Goal: Task Accomplishment & Management: Complete application form

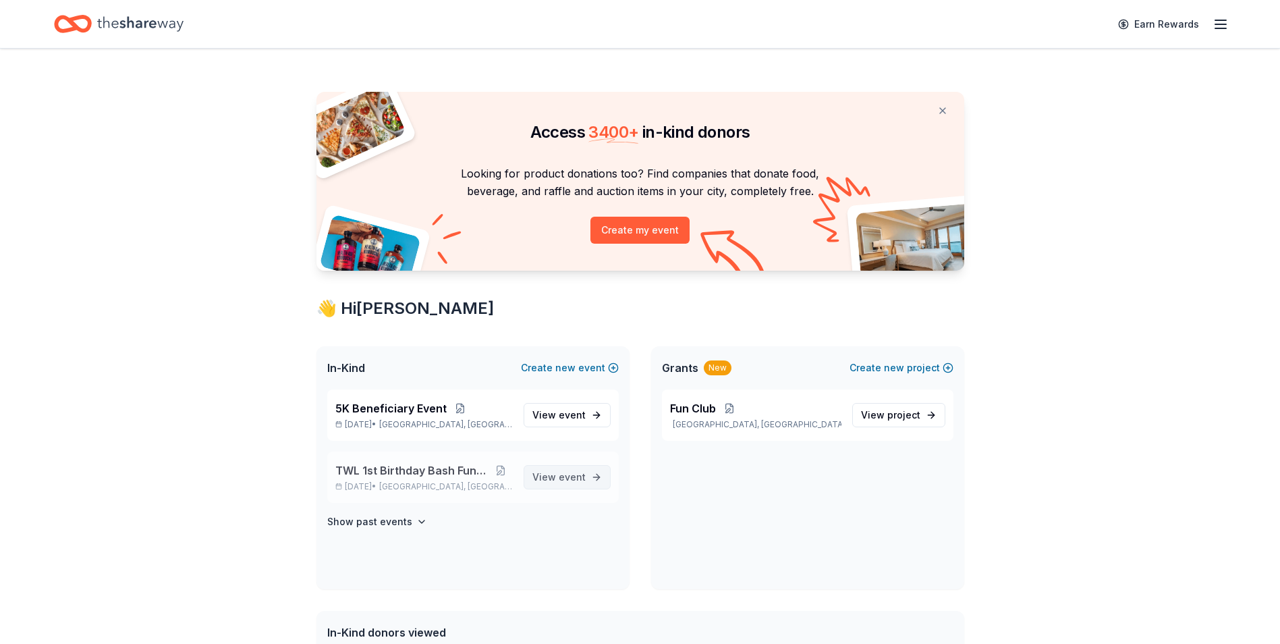
click at [565, 475] on span "event" at bounding box center [572, 476] width 27 height 11
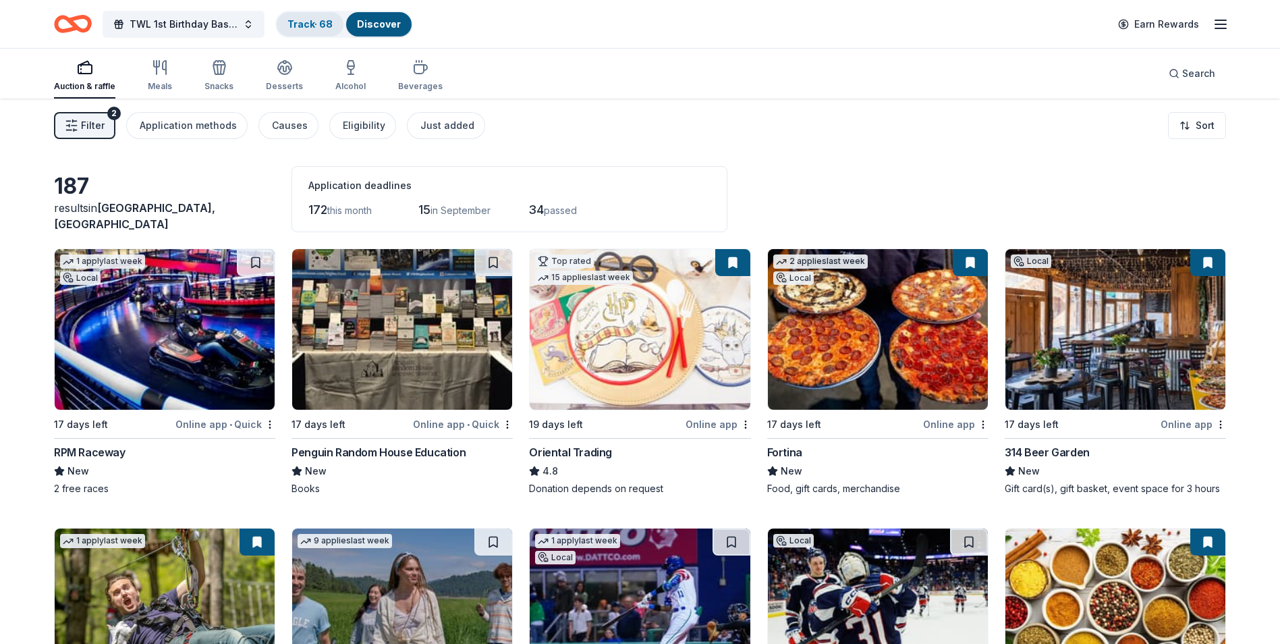
click at [320, 20] on link "Track · 68" at bounding box center [309, 23] width 45 height 11
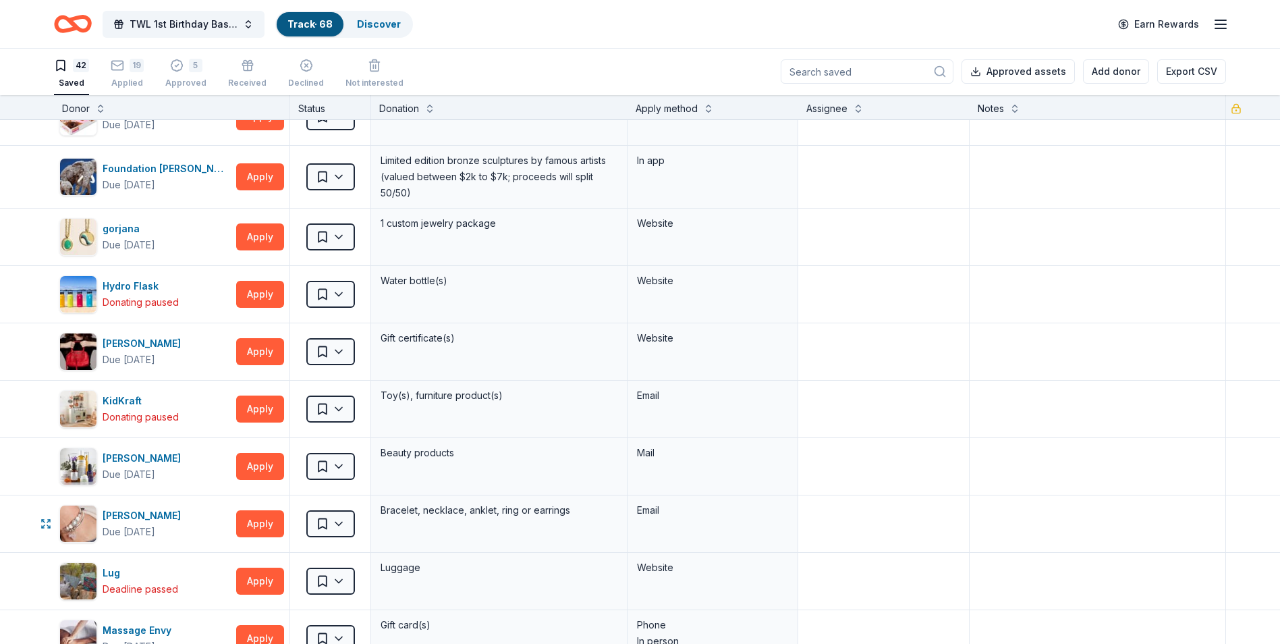
scroll to position [1079, 0]
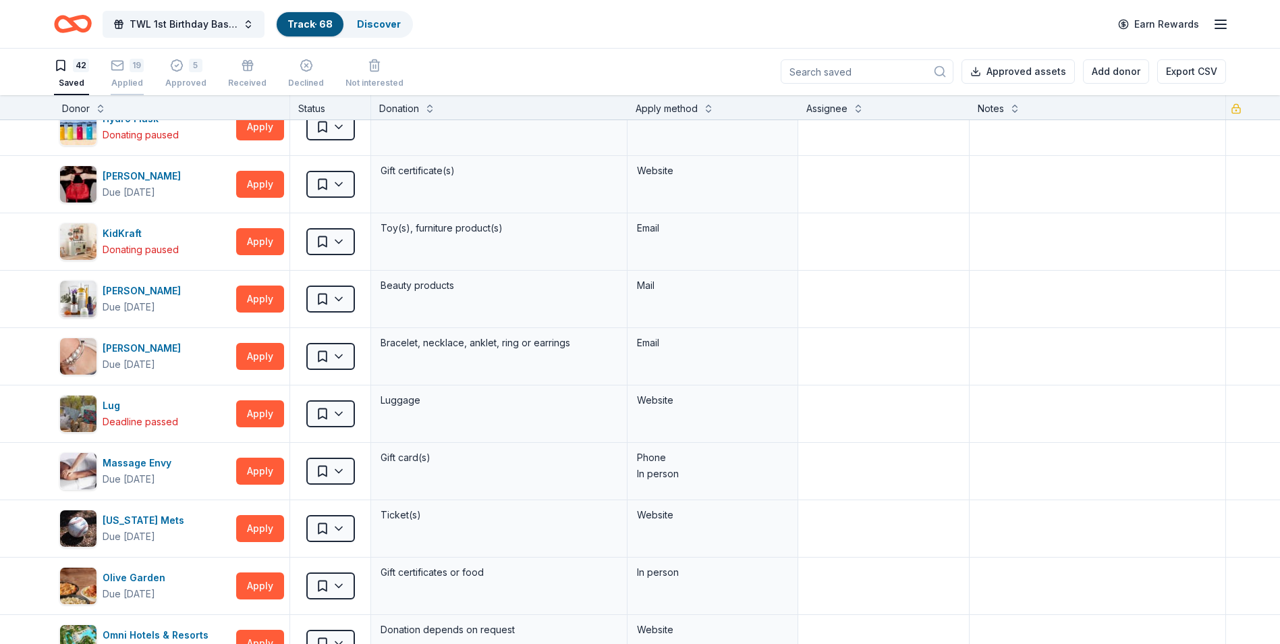
click at [130, 72] on div "19 Applied" at bounding box center [127, 74] width 33 height 30
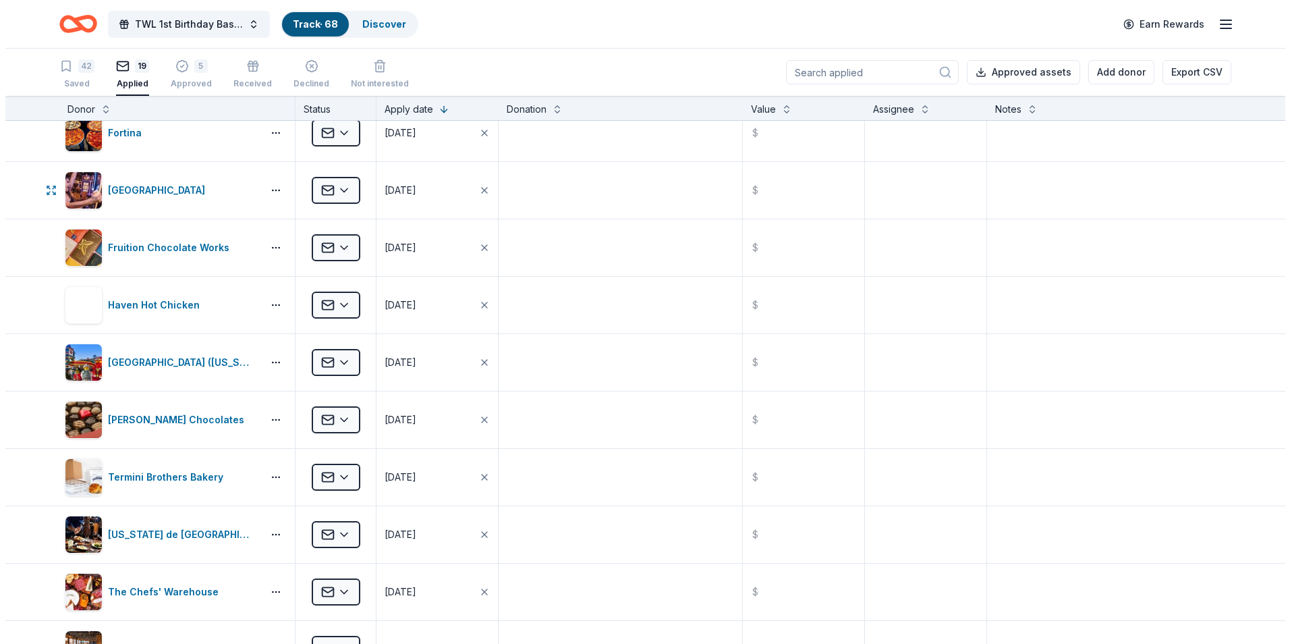
scroll to position [213, 0]
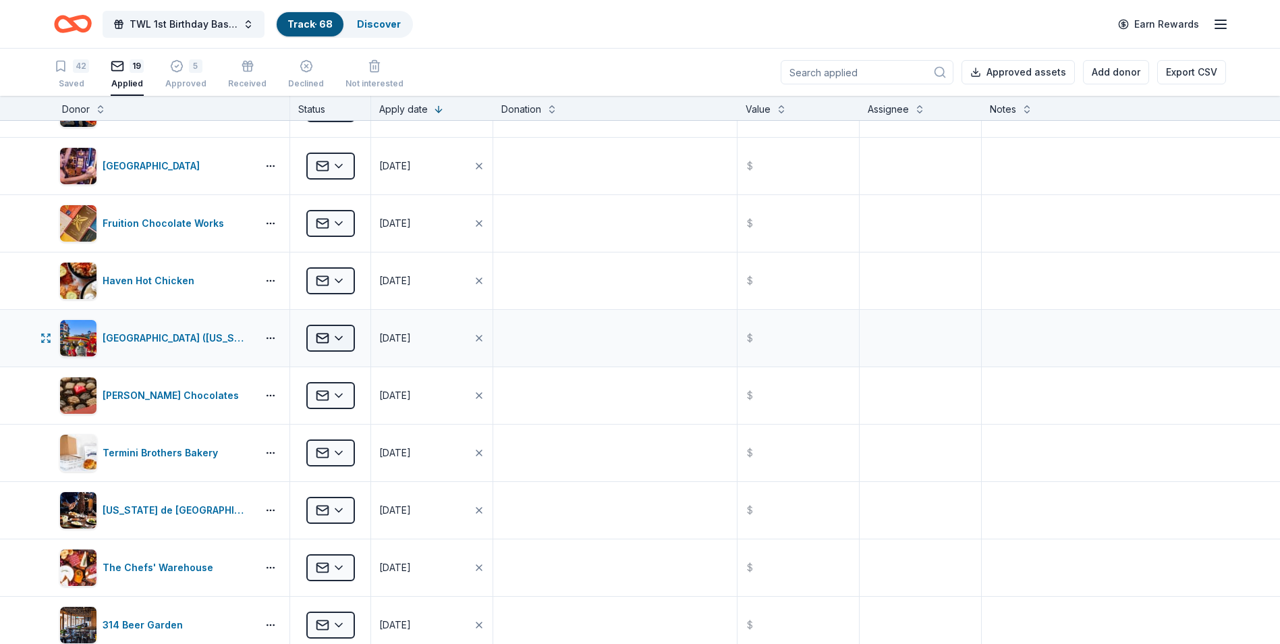
click at [343, 339] on html "TWL 1st Birthday Bash Fundraiser Track · 68 Discover Earn Rewards 42 Saved 19 A…" at bounding box center [640, 322] width 1280 height 644
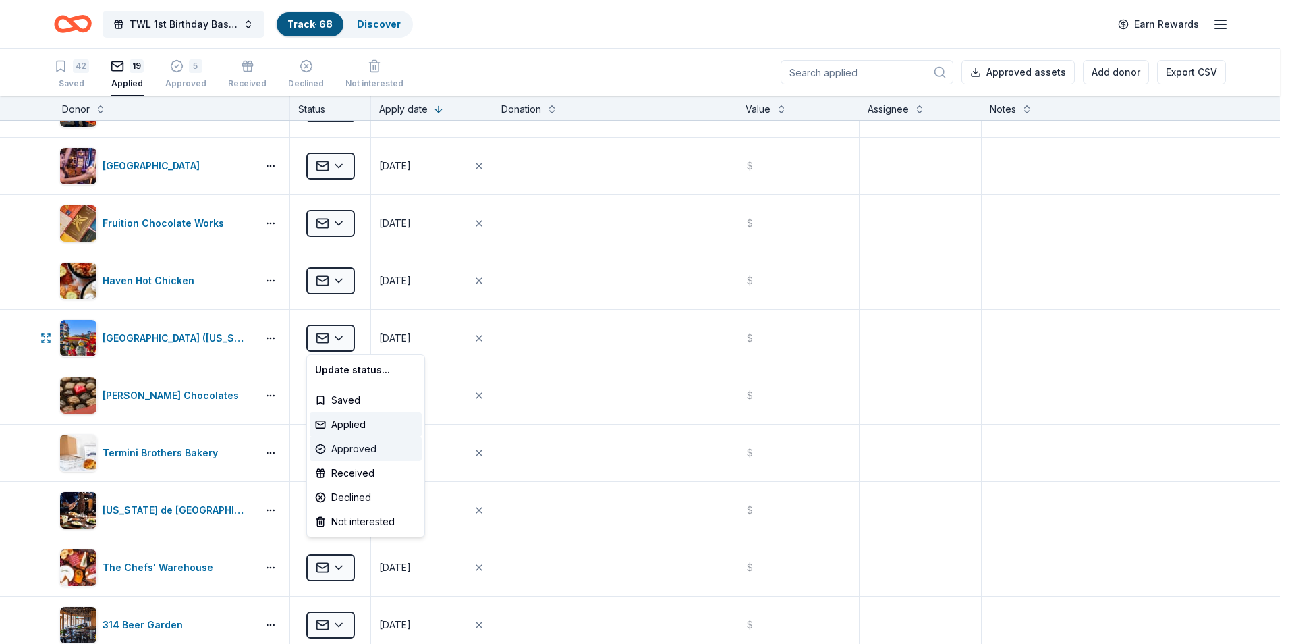
click at [351, 448] on div "Approved" at bounding box center [366, 448] width 112 height 24
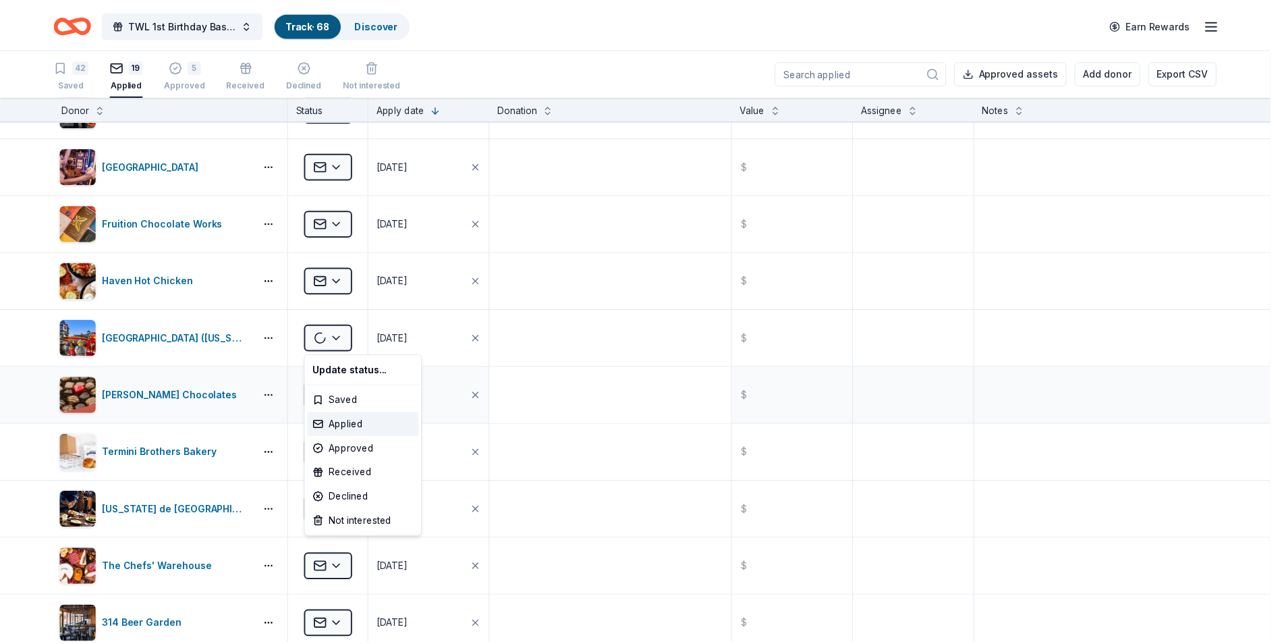
scroll to position [40, 0]
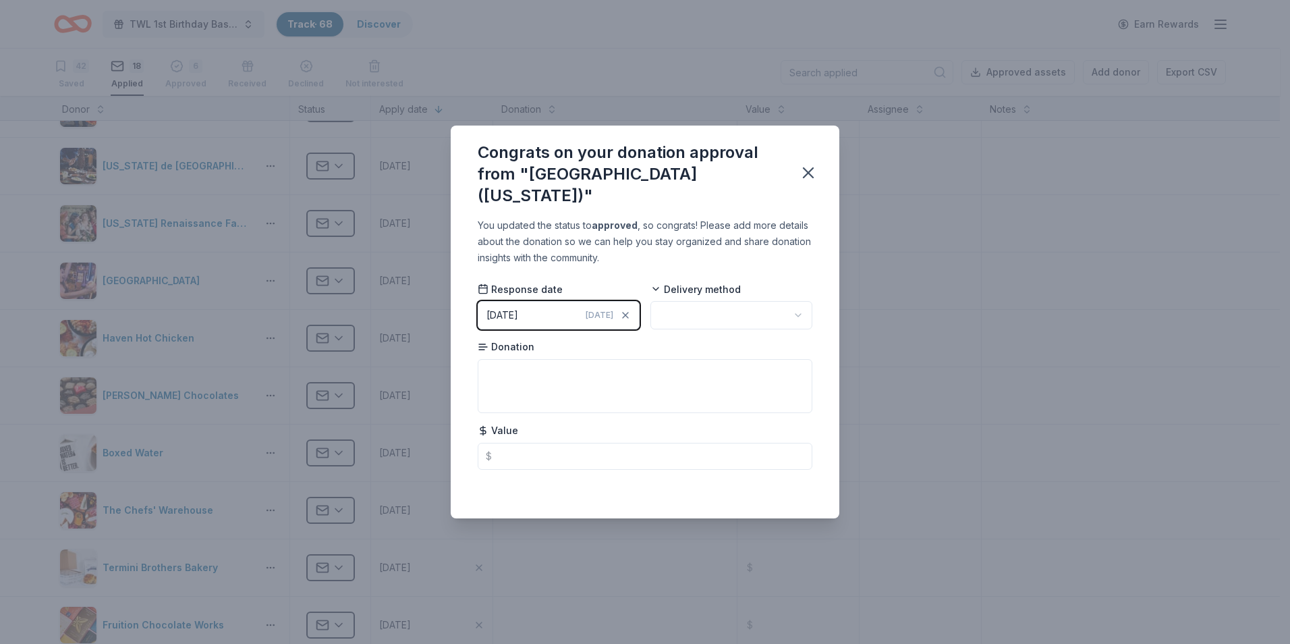
click at [576, 302] on button "[DATE] [DATE]" at bounding box center [559, 315] width 162 height 28
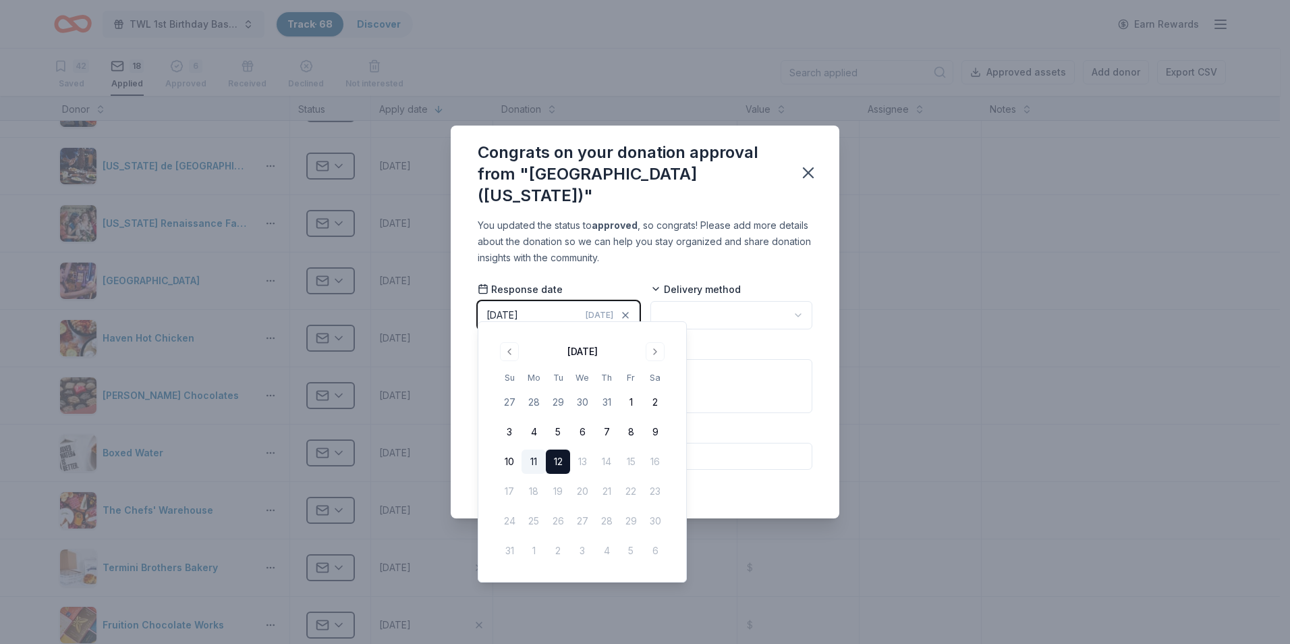
click at [533, 458] on button "11" at bounding box center [533, 461] width 24 height 24
click at [714, 302] on html "TWL 1st Birthday Bash Fundraiser Track · 68 Discover Earn Rewards 42 Saved 18 A…" at bounding box center [645, 322] width 1290 height 644
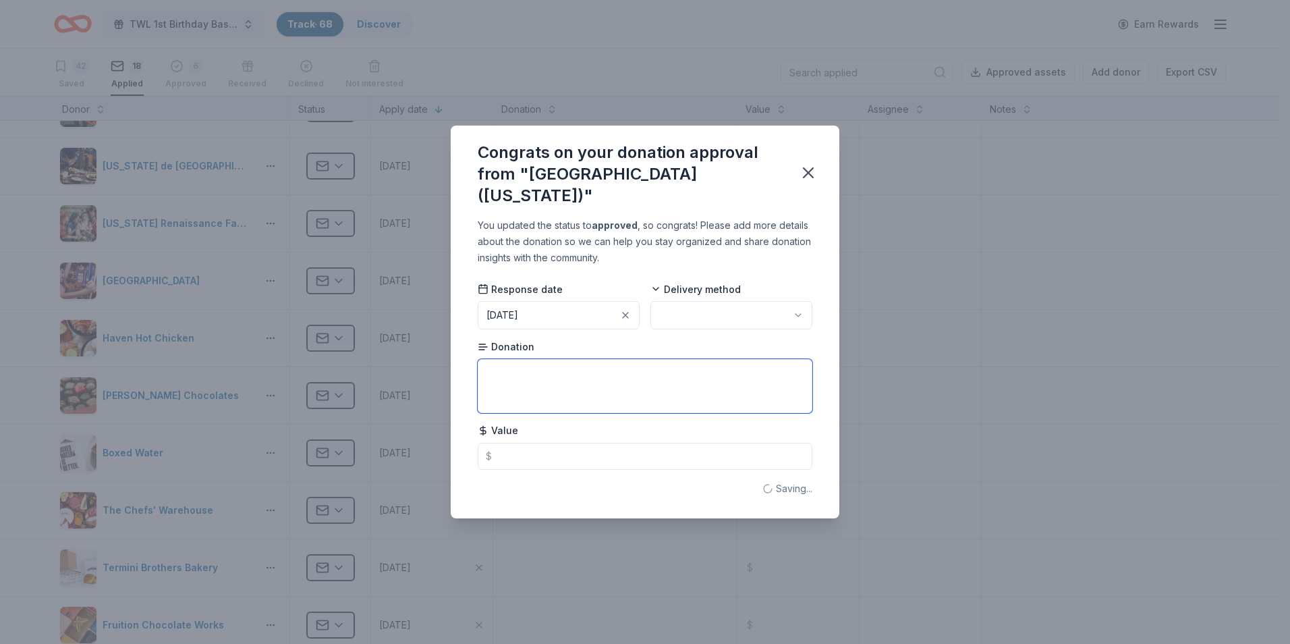
click at [515, 366] on textarea at bounding box center [645, 386] width 335 height 54
click at [516, 359] on textarea "To enrich screen reader interactions, please activate Accessibility in Grammarl…" at bounding box center [645, 386] width 335 height 54
paste textarea "Two (2) 1-Day Admissions tickets to [GEOGRAPHIC_DATA]® [US_STATE][GEOGRAPHIC_DA…"
type textarea "Two (2) 1-Day Admissions tickets to [GEOGRAPHIC_DATA]® [US_STATE][GEOGRAPHIC_DA…"
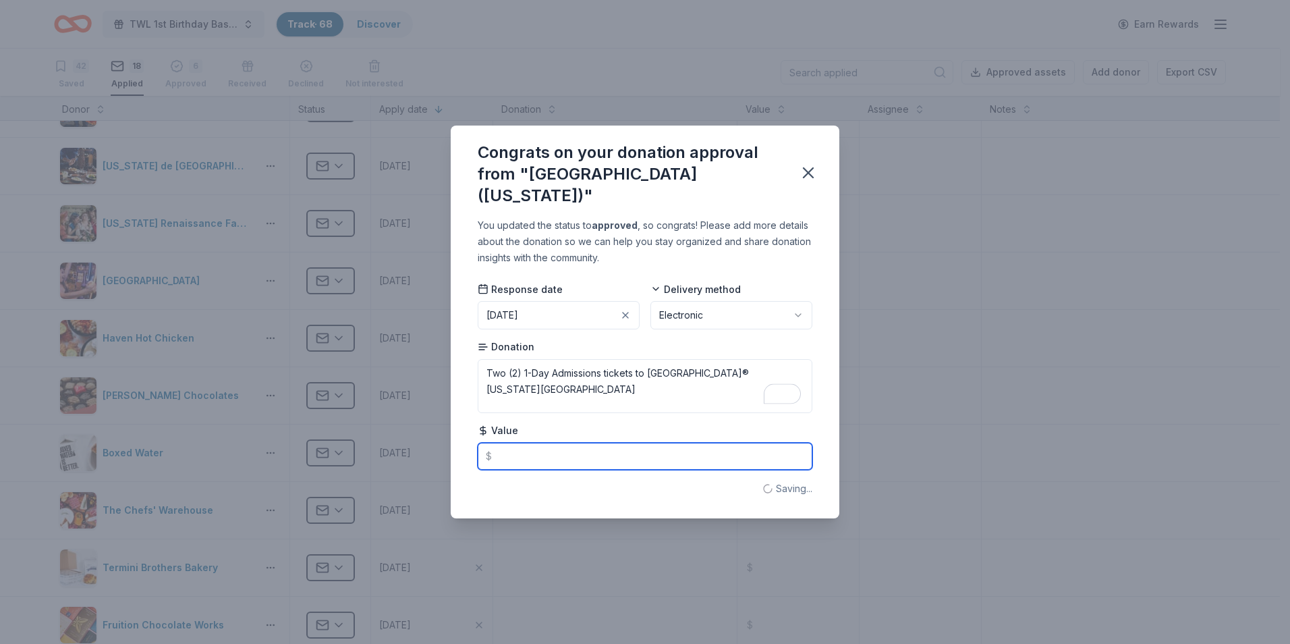
click at [501, 446] on input "text" at bounding box center [645, 456] width 335 height 27
type input "188.00"
click at [810, 173] on icon "button" at bounding box center [808, 172] width 19 height 19
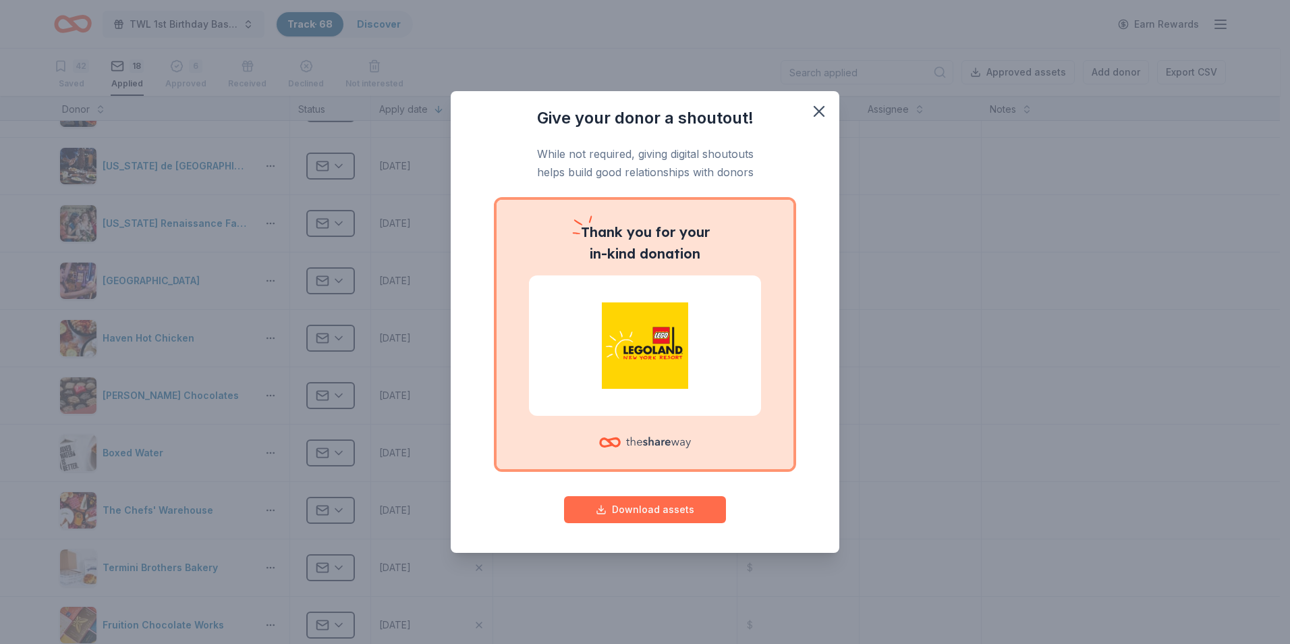
click at [641, 507] on button "Download assets" at bounding box center [645, 509] width 162 height 27
click at [818, 116] on icon "button" at bounding box center [819, 111] width 19 height 19
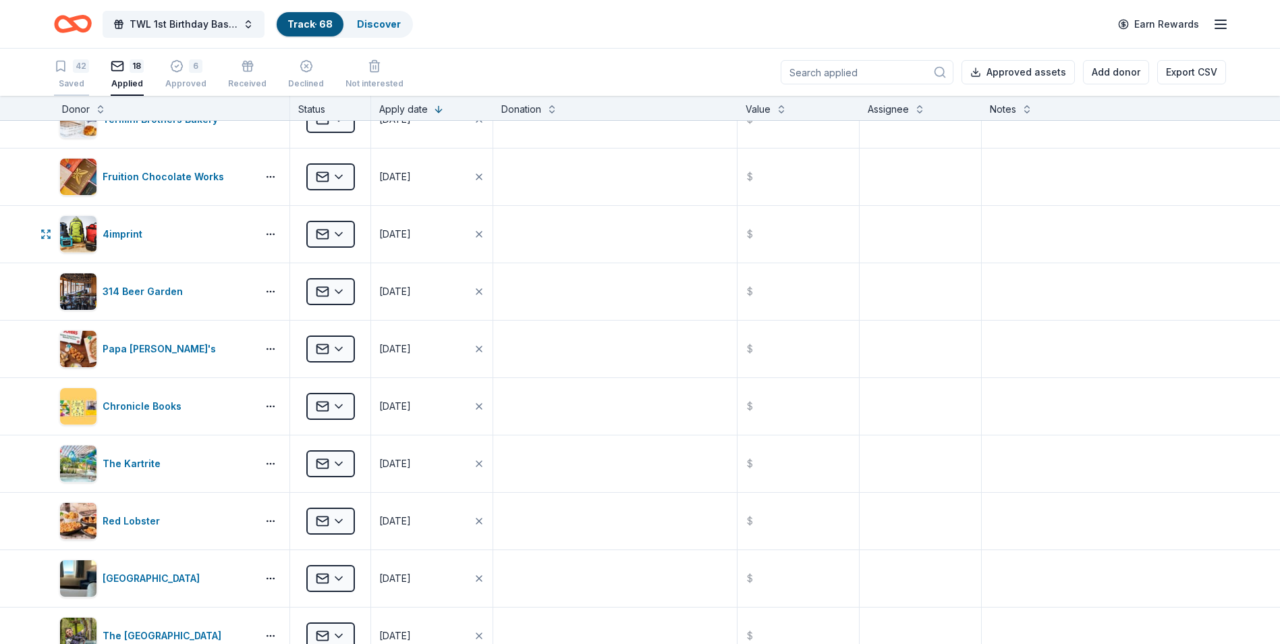
scroll to position [472, 0]
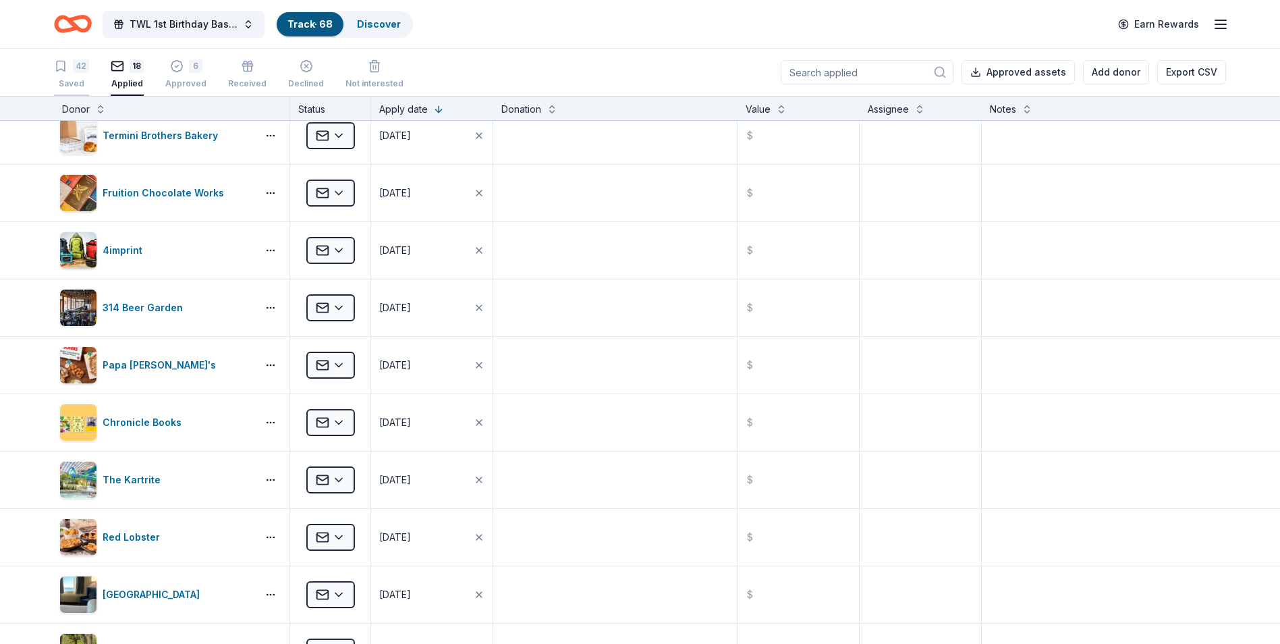
click at [67, 72] on icon "button" at bounding box center [60, 65] width 13 height 13
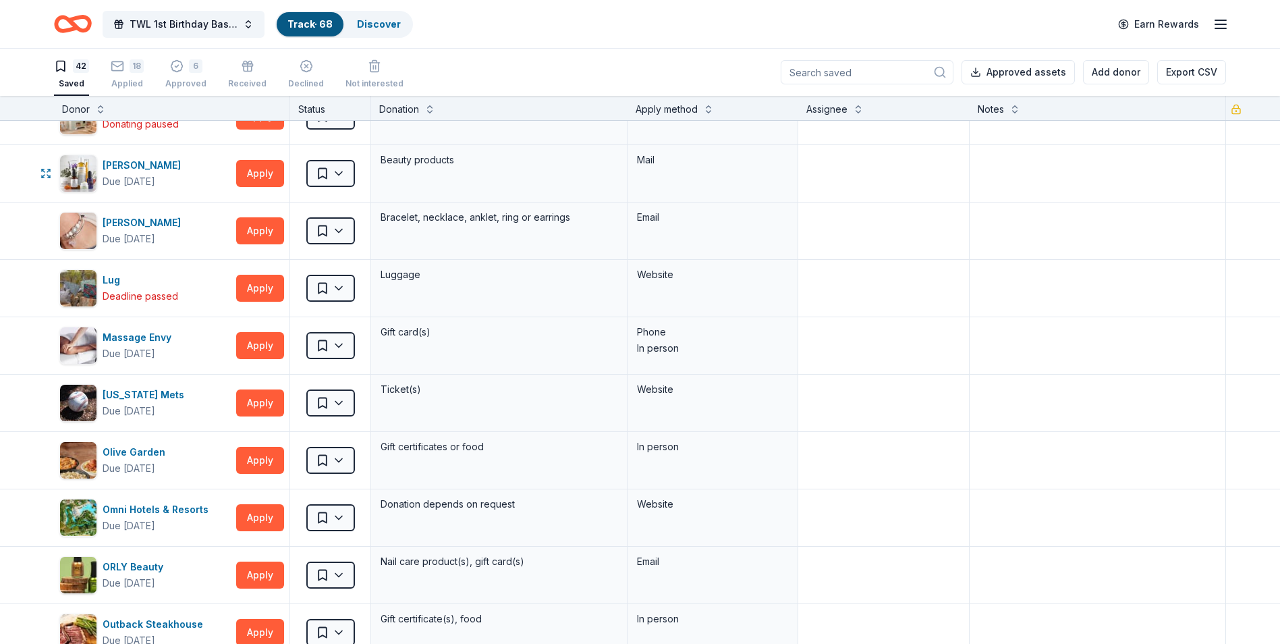
scroll to position [1147, 0]
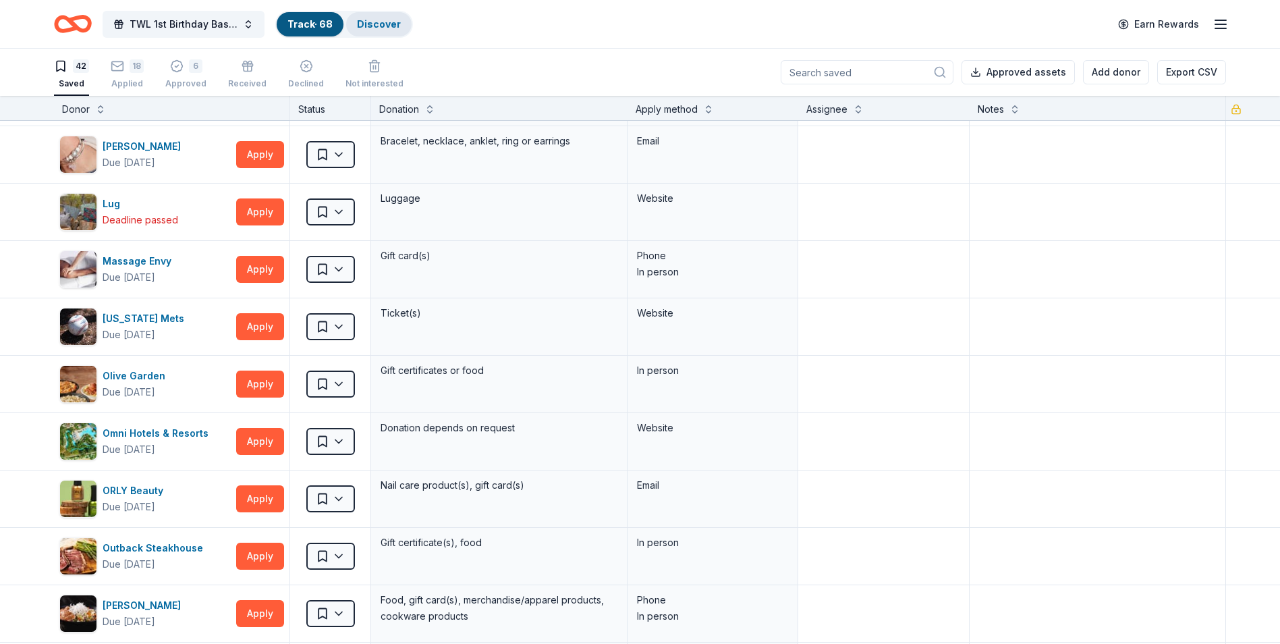
click at [379, 23] on link "Discover" at bounding box center [379, 23] width 44 height 11
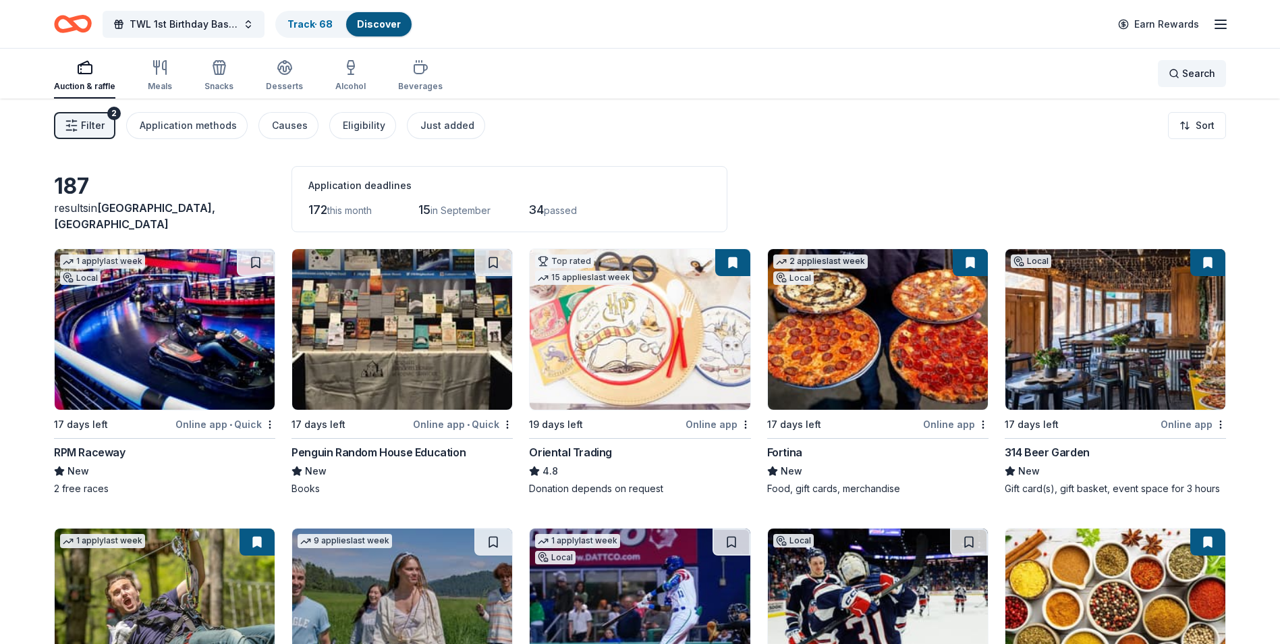
click at [1195, 71] on span "Search" at bounding box center [1198, 73] width 33 height 16
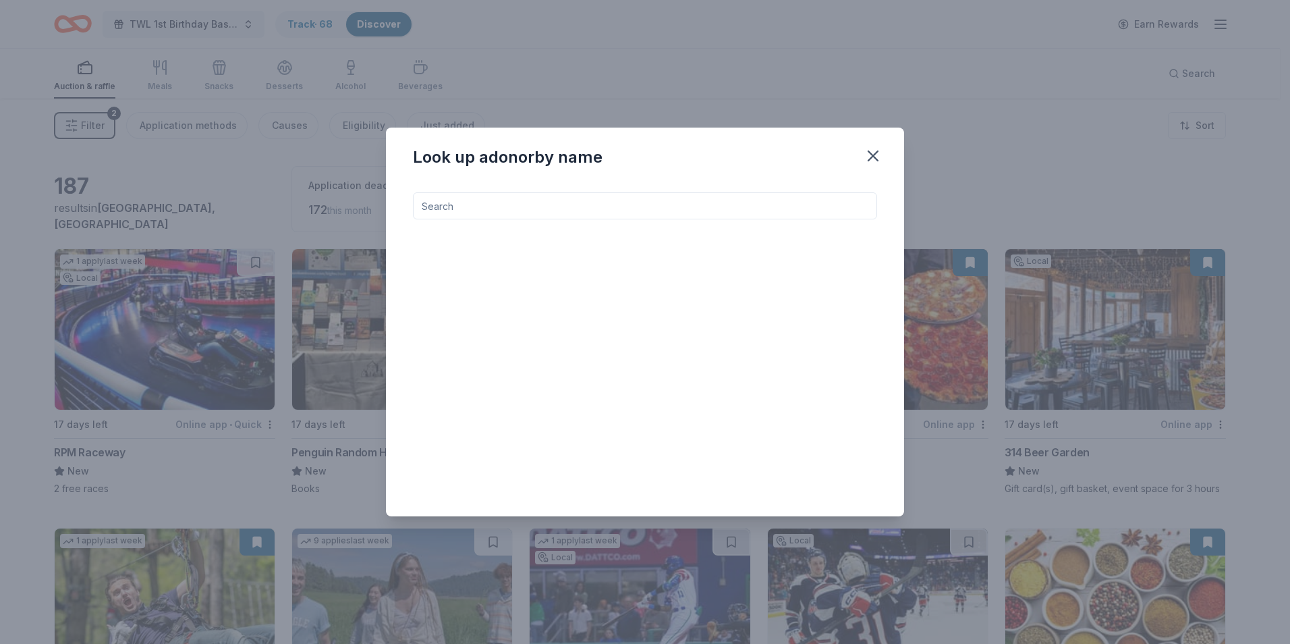
click at [556, 208] on input at bounding box center [645, 205] width 464 height 27
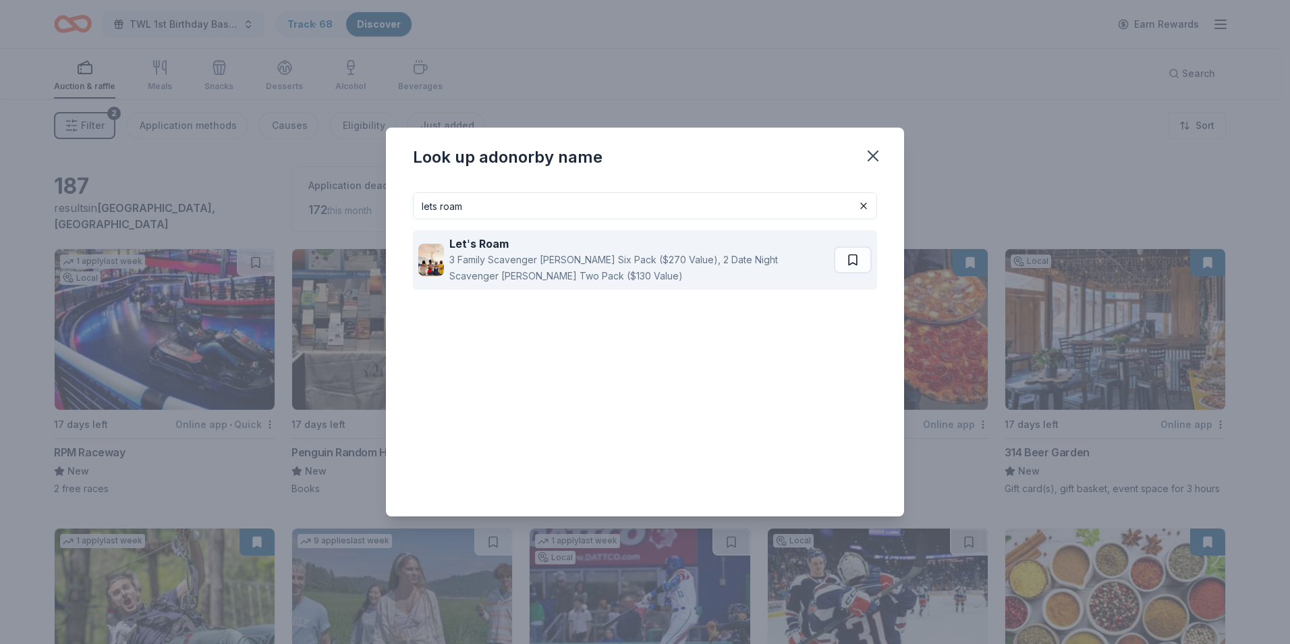
type input "lets roam"
click at [513, 254] on div "3 Family Scavenger [PERSON_NAME] Six Pack ($270 Value), 2 Date Night Scavenger …" at bounding box center [639, 268] width 380 height 32
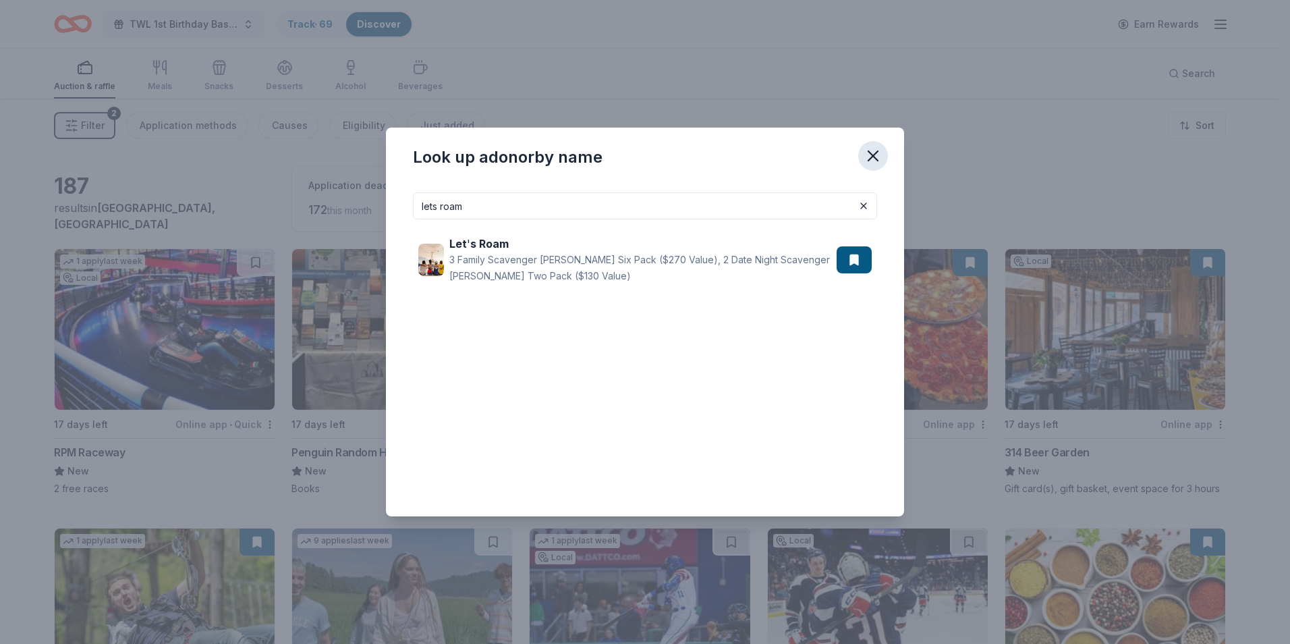
click at [868, 157] on icon "button" at bounding box center [873, 155] width 19 height 19
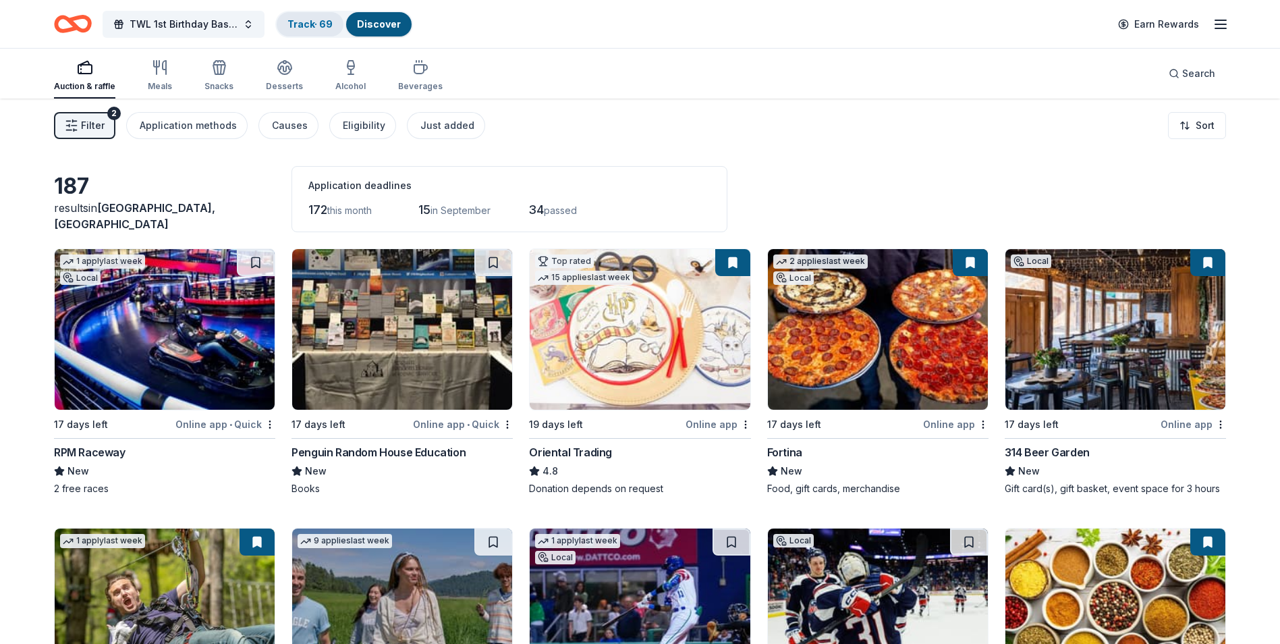
click at [307, 24] on link "Track · 69" at bounding box center [309, 23] width 45 height 11
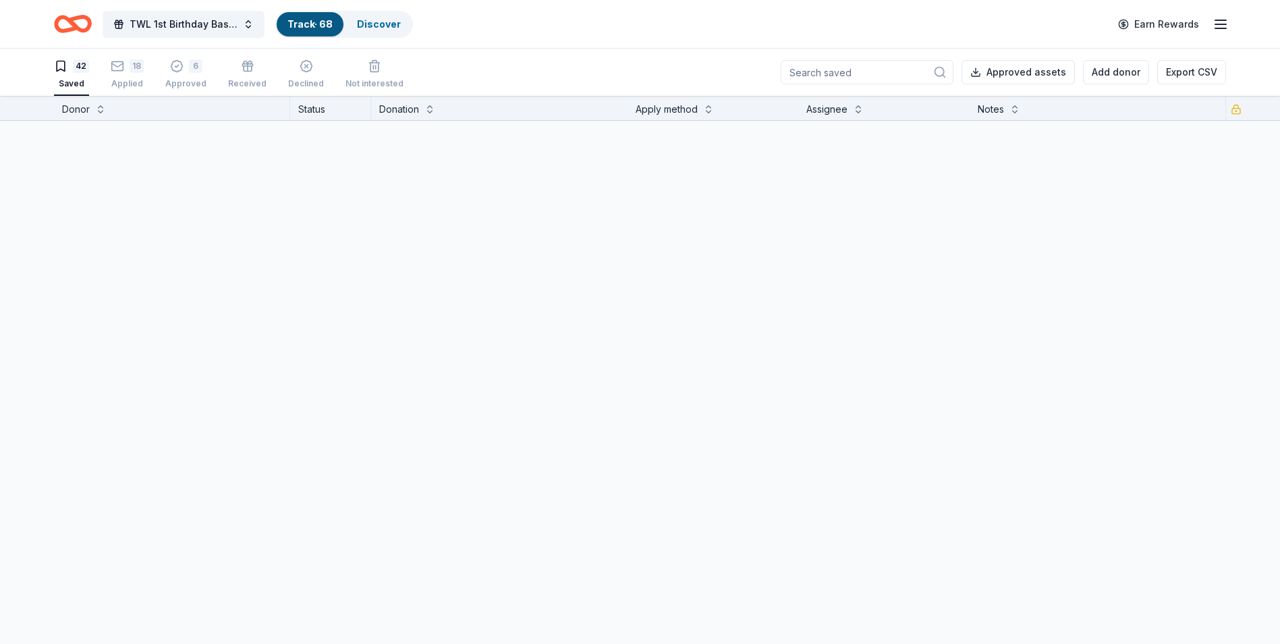
scroll to position [1, 0]
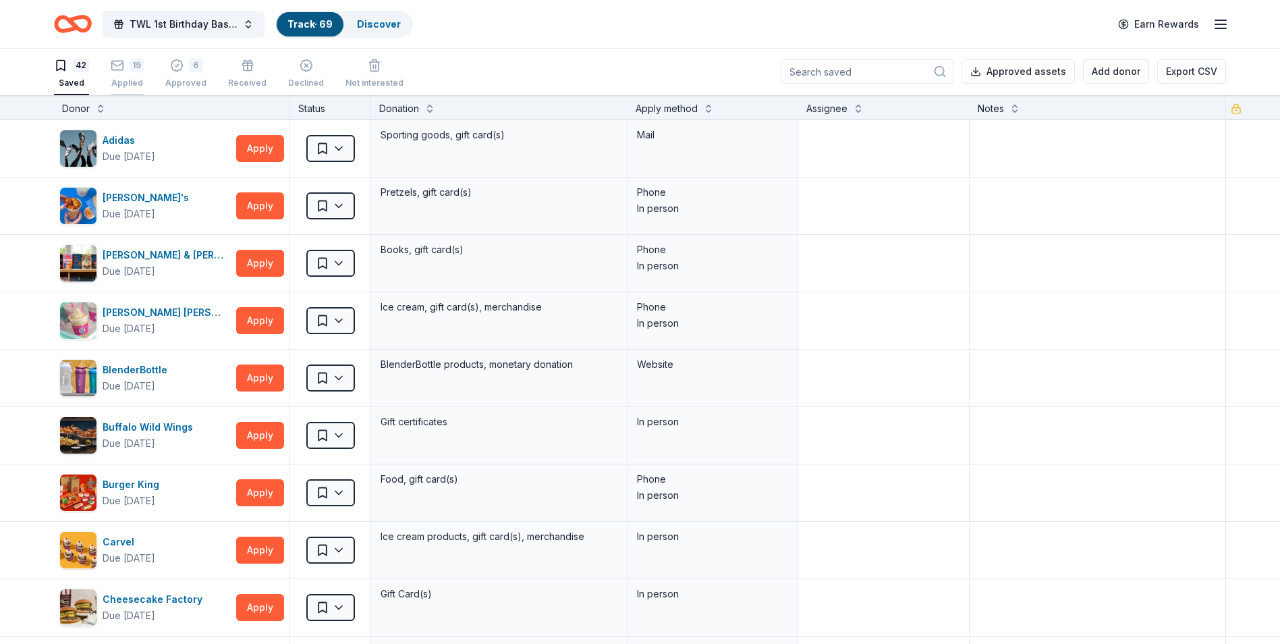
click at [136, 78] on div "Applied" at bounding box center [127, 83] width 33 height 11
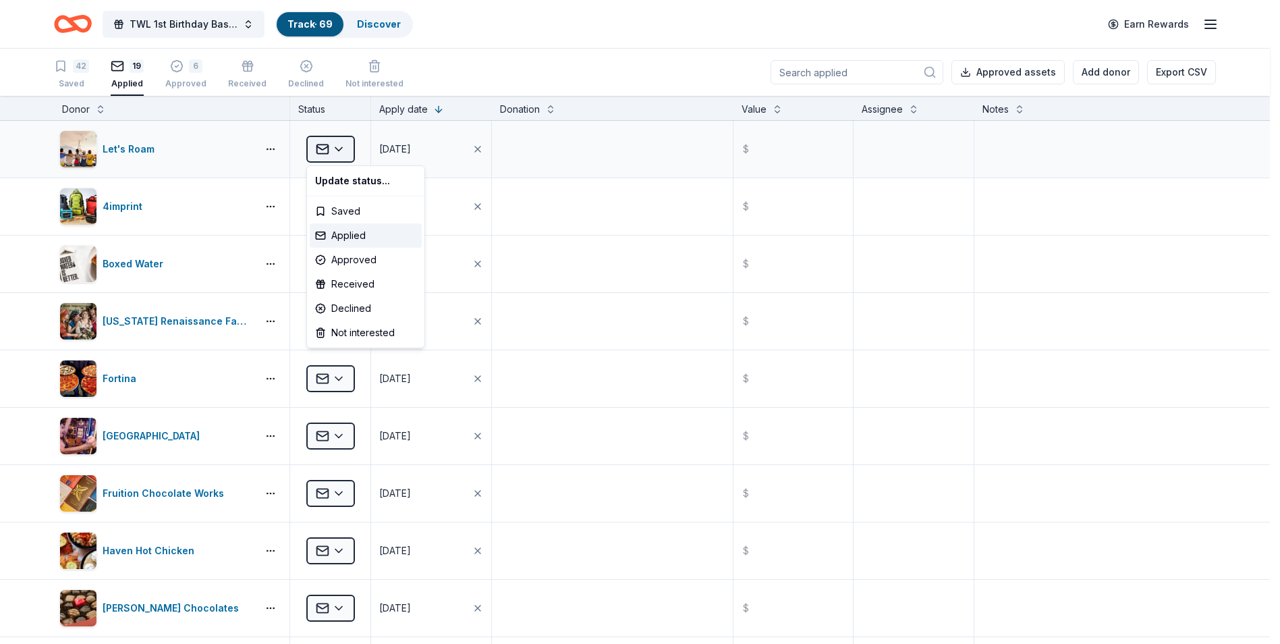
click at [341, 150] on html "TWL 1st Birthday Bash Fundraiser Track · 69 Discover Earn Rewards 42 Saved 19 A…" at bounding box center [640, 322] width 1280 height 644
click at [341, 258] on div "Approved" at bounding box center [366, 260] width 112 height 24
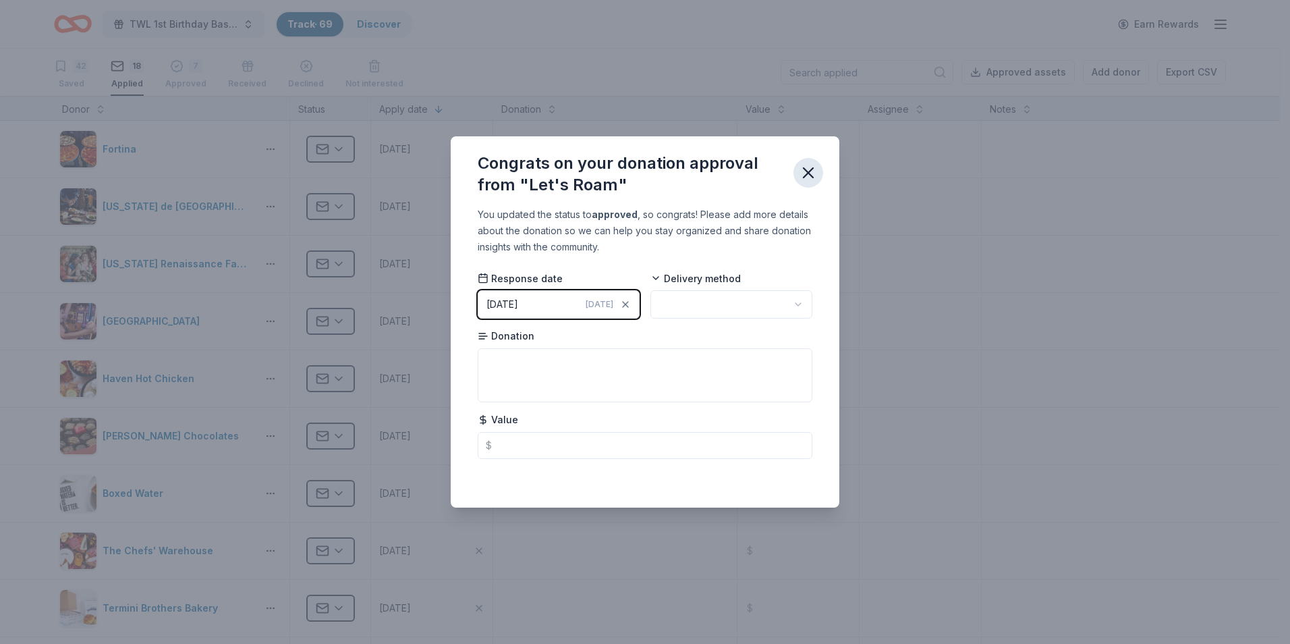
click at [811, 175] on icon "button" at bounding box center [807, 172] width 9 height 9
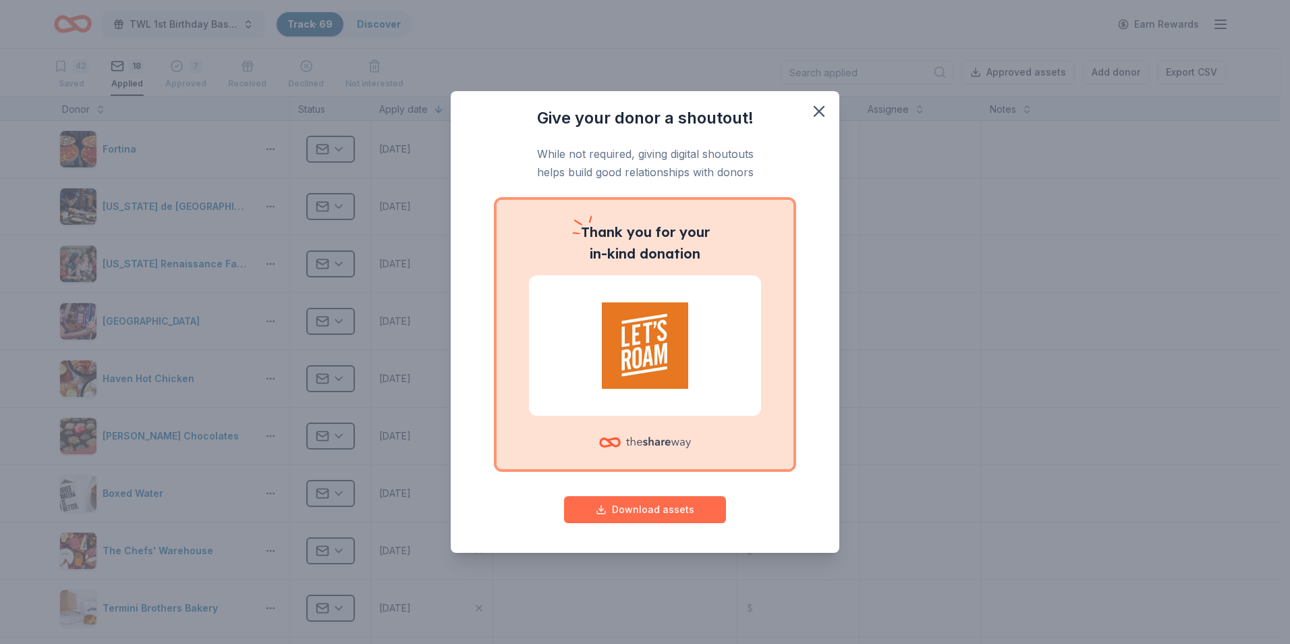
click at [632, 512] on button "Download assets" at bounding box center [645, 509] width 162 height 27
click at [815, 111] on icon "button" at bounding box center [819, 111] width 19 height 19
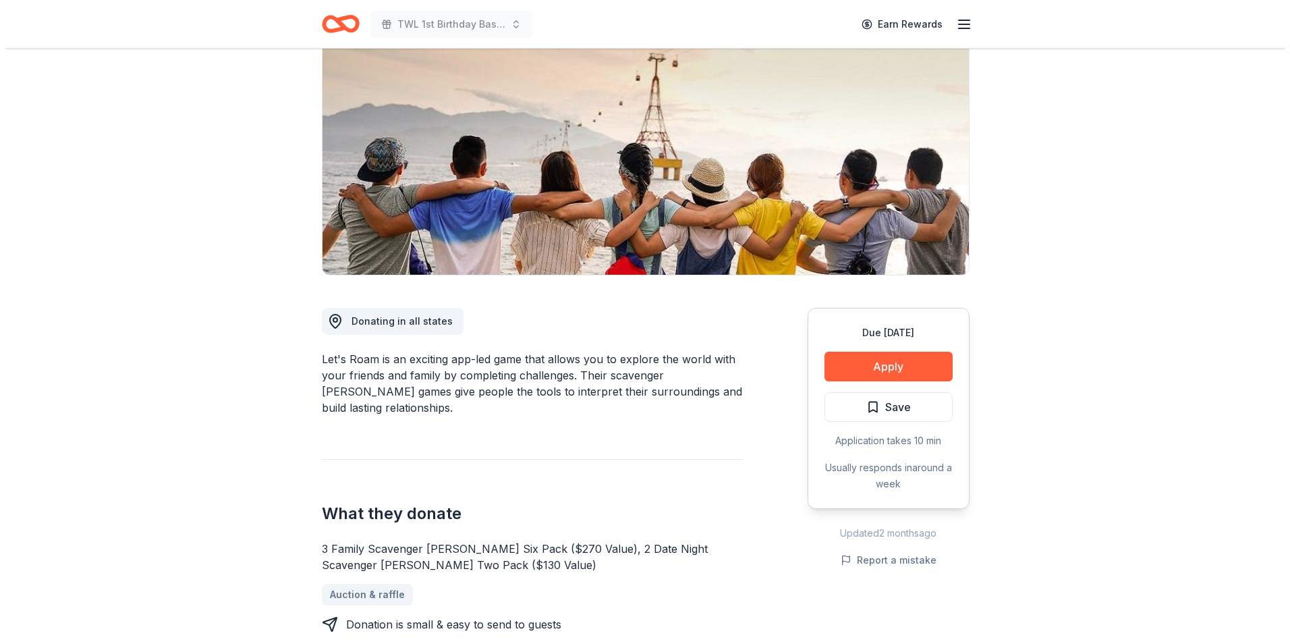
scroll to position [67, 0]
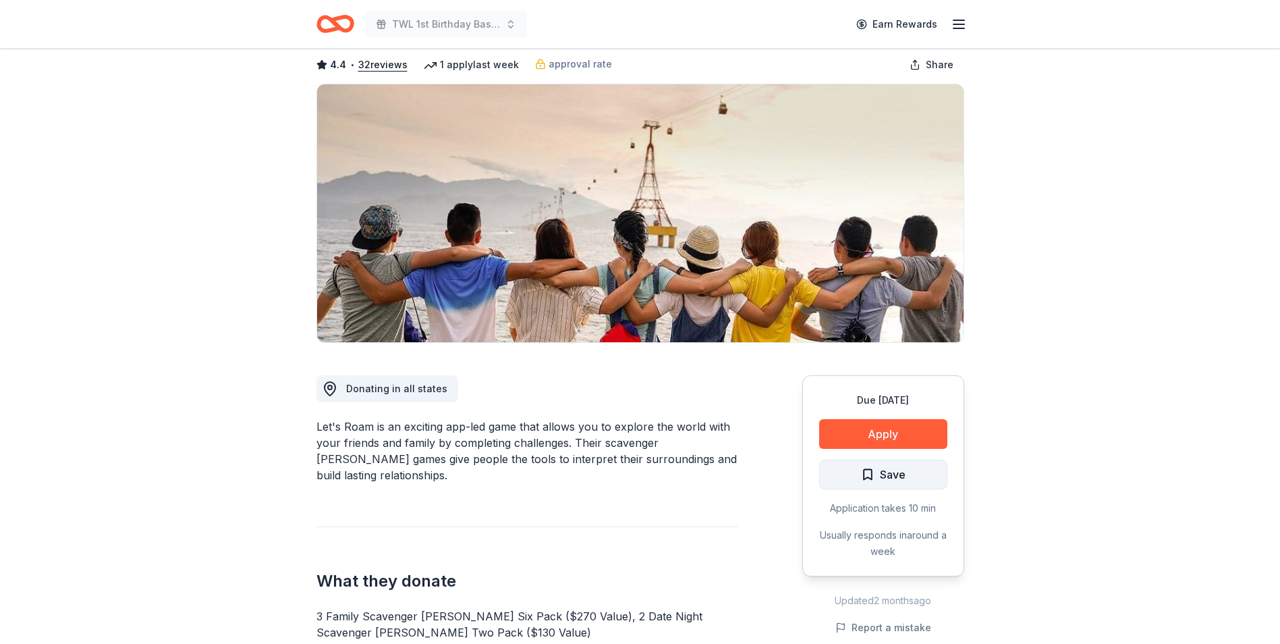
click at [875, 474] on span "Save" at bounding box center [883, 474] width 45 height 18
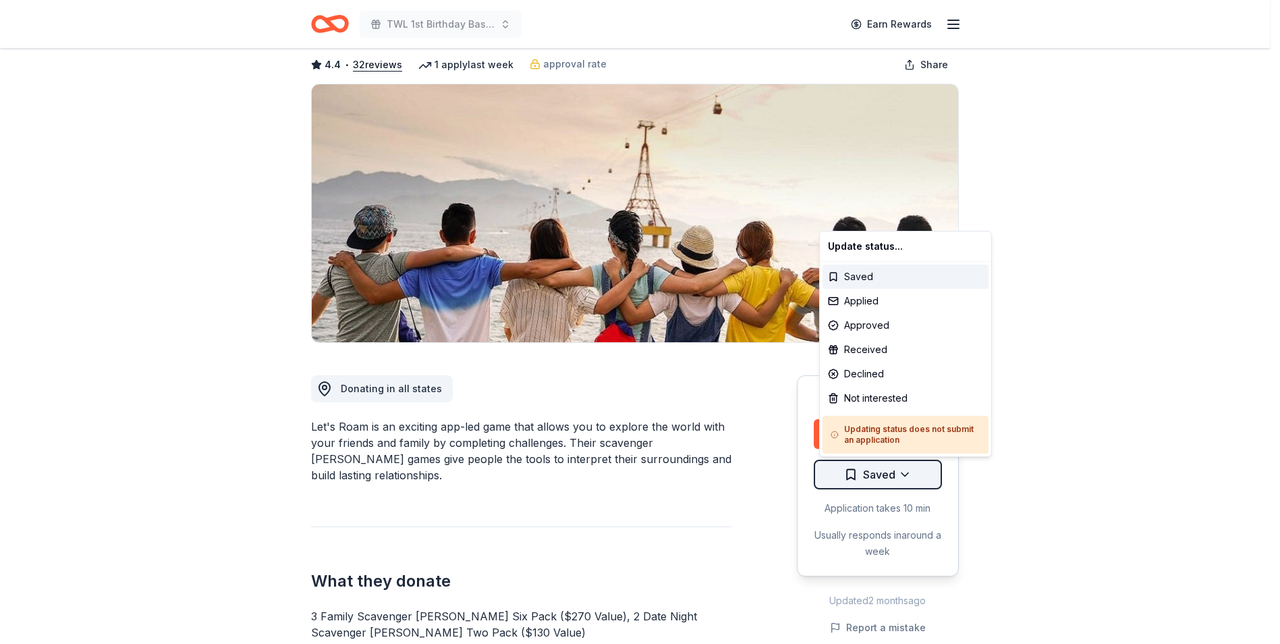
click at [907, 474] on html "TWL 1st Birthday Bash Fundraiser Earn Rewards Due in 17 days Share Let's Roam 4…" at bounding box center [640, 255] width 1280 height 644
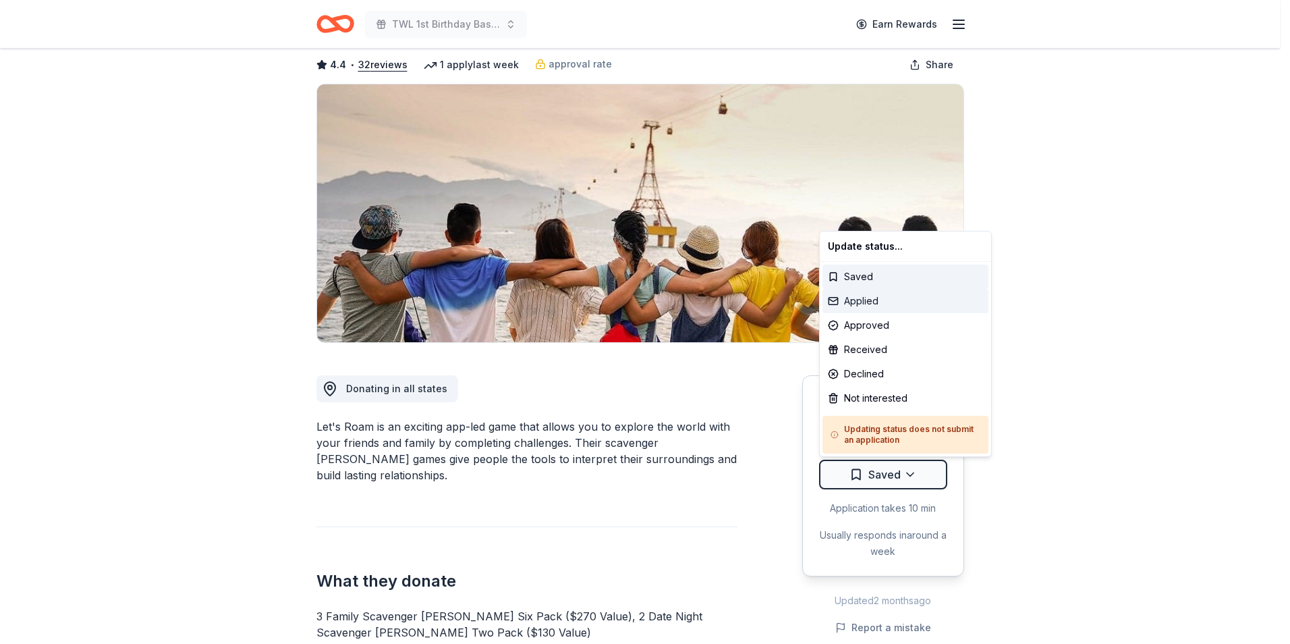
click at [862, 298] on div "Applied" at bounding box center [905, 301] width 166 height 24
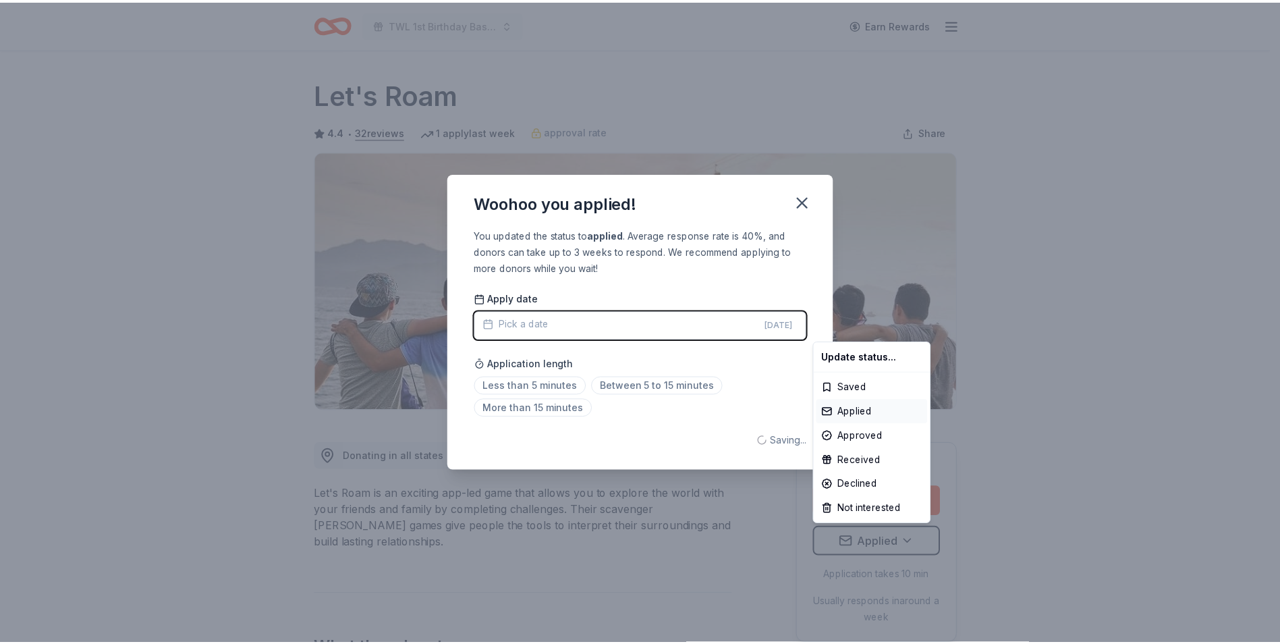
scroll to position [0, 0]
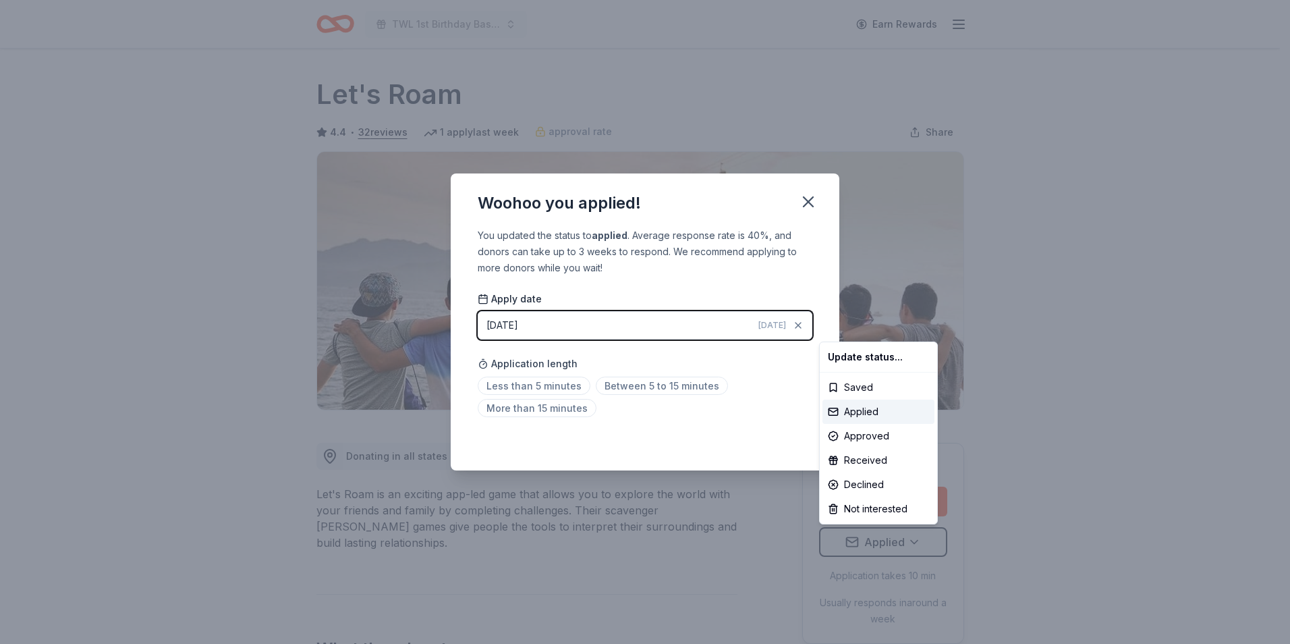
click at [805, 203] on html "TWL 1st Birthday Bash Fundraiser Earn Rewards Due in 17 days Share Let's Roam 4…" at bounding box center [645, 322] width 1290 height 644
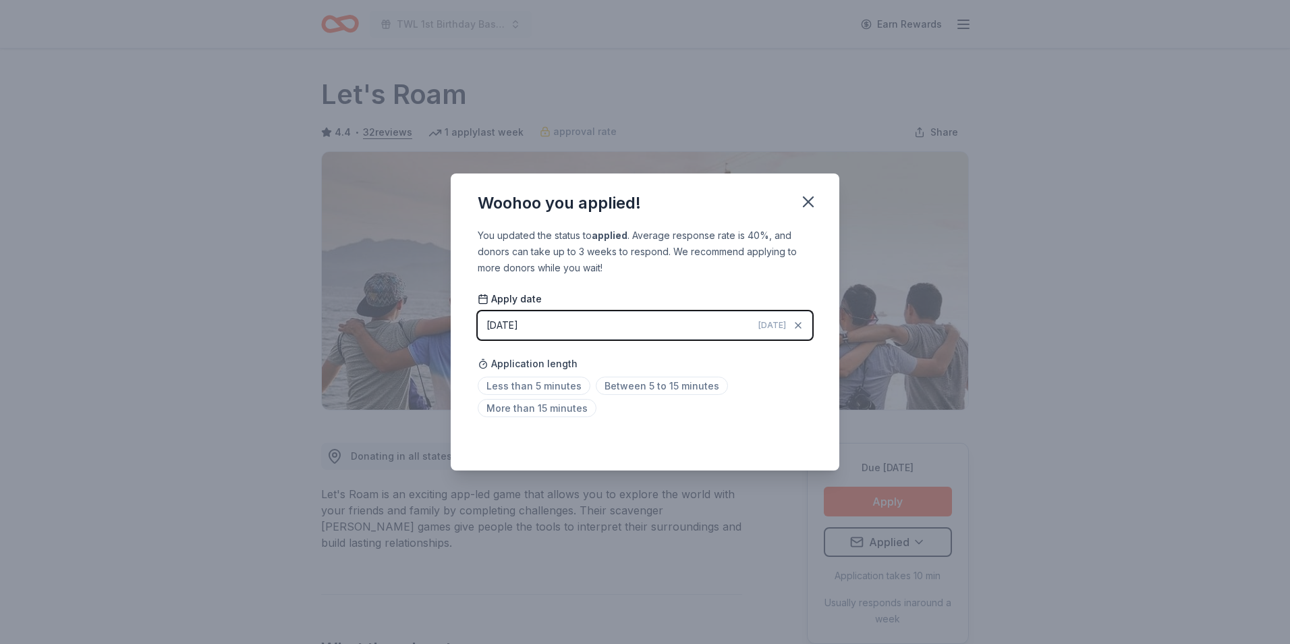
click at [805, 203] on icon "button" at bounding box center [808, 201] width 19 height 19
